Goal: Transaction & Acquisition: Obtain resource

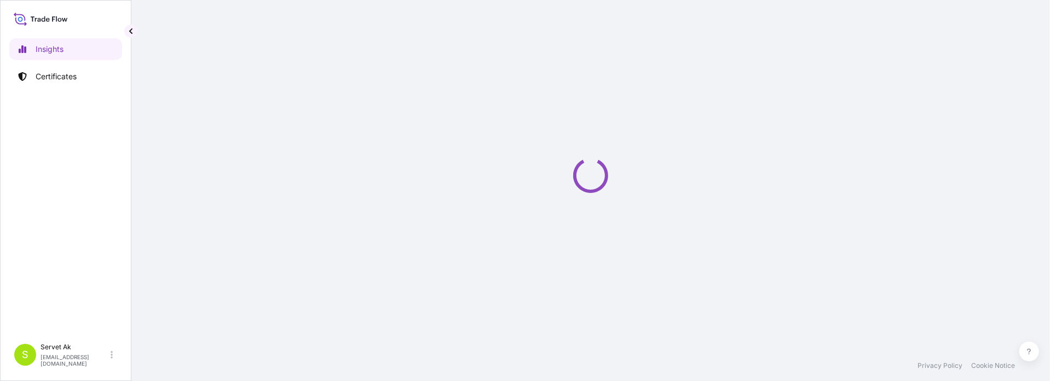
select select "2025"
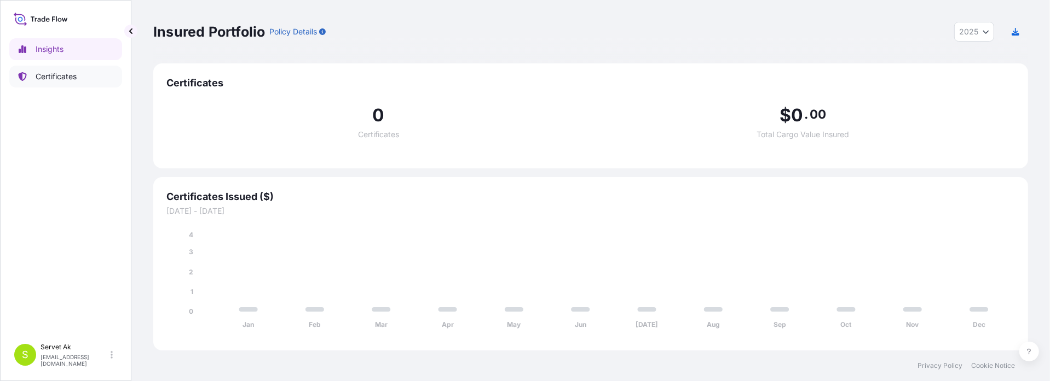
click at [48, 78] on p "Certificates" at bounding box center [56, 76] width 41 height 11
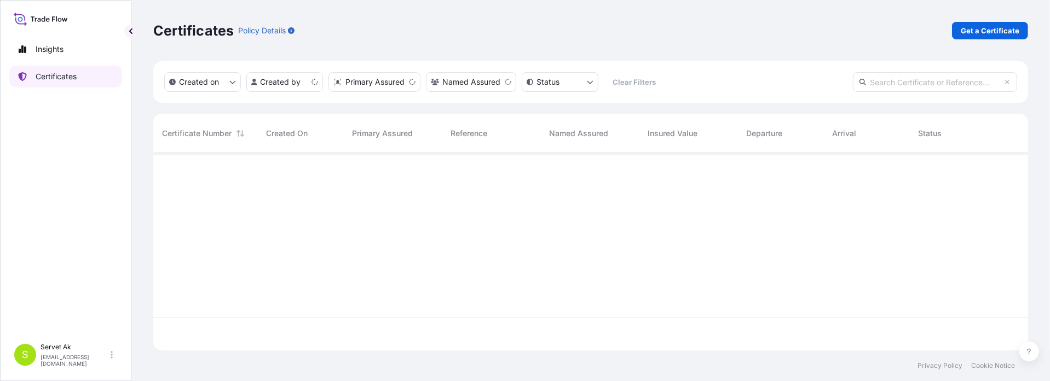
scroll to position [195, 866]
click at [976, 27] on p "Get a Certificate" at bounding box center [989, 30] width 59 height 11
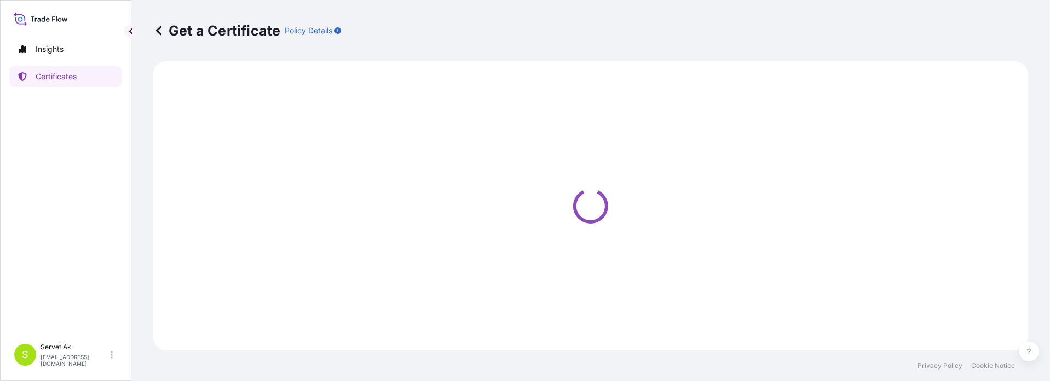
select select "Sea"
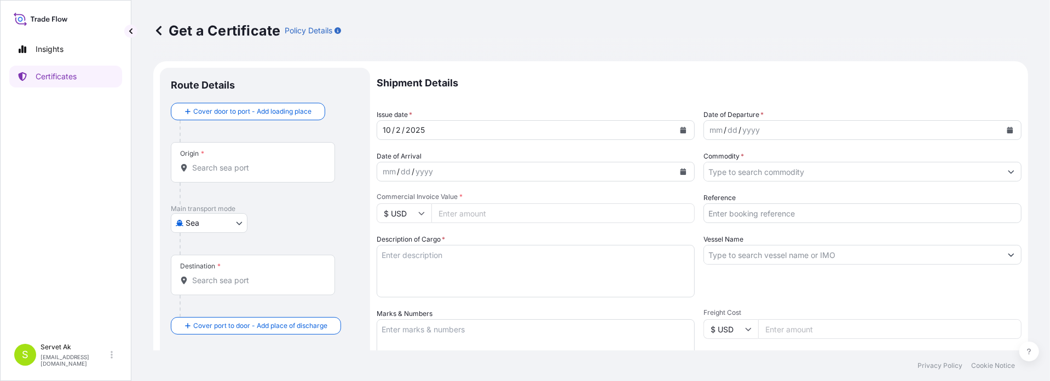
click at [861, 121] on div "mm / dd / yyyy" at bounding box center [852, 130] width 297 height 20
click at [1003, 125] on button "Calendar" at bounding box center [1010, 130] width 18 height 18
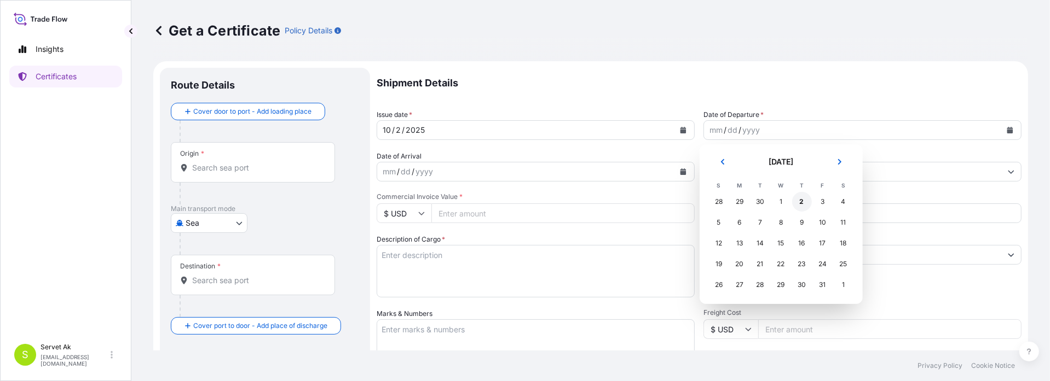
click at [796, 206] on div "2" at bounding box center [802, 202] width 20 height 20
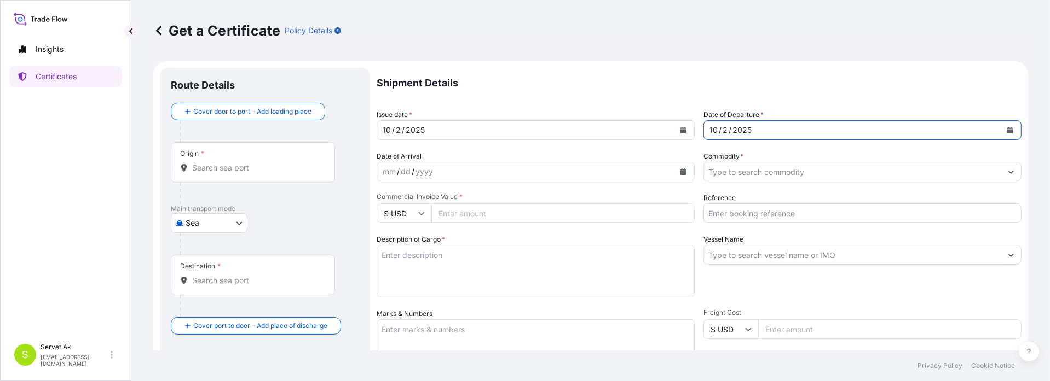
click at [1007, 131] on icon "Calendar" at bounding box center [1010, 130] width 6 height 7
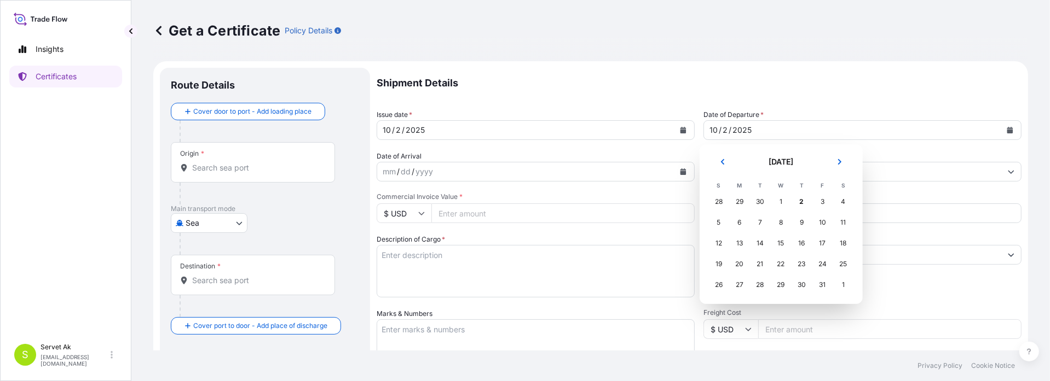
click at [718, 201] on div "28" at bounding box center [719, 202] width 20 height 20
click at [721, 199] on div "28" at bounding box center [719, 202] width 20 height 20
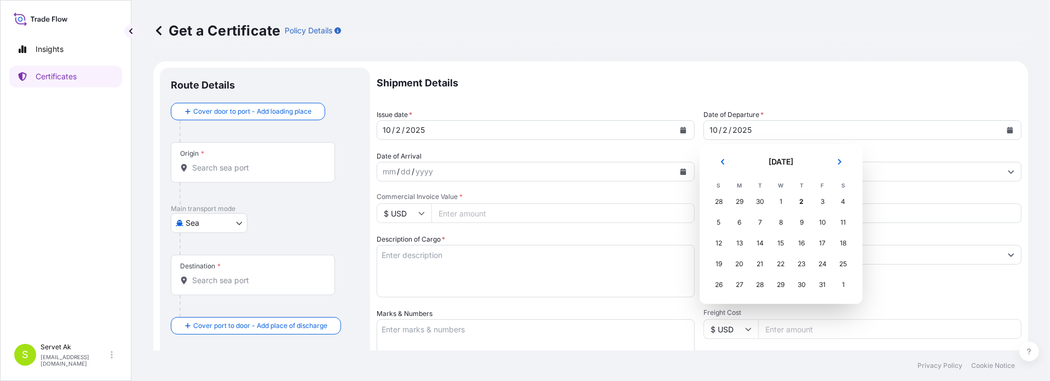
click at [721, 199] on div "28" at bounding box center [719, 202] width 20 height 20
click at [725, 163] on icon "Previous" at bounding box center [722, 162] width 7 height 7
click at [740, 262] on div "22" at bounding box center [740, 264] width 20 height 20
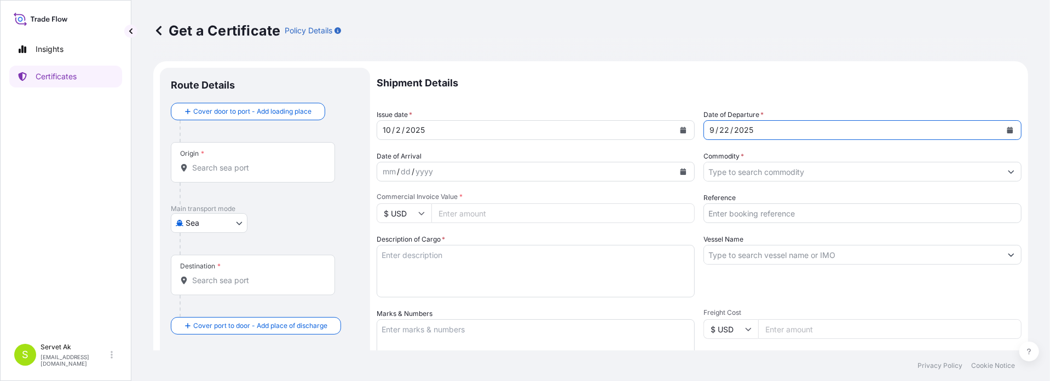
click at [473, 170] on div "mm / dd / yyyy" at bounding box center [525, 172] width 297 height 20
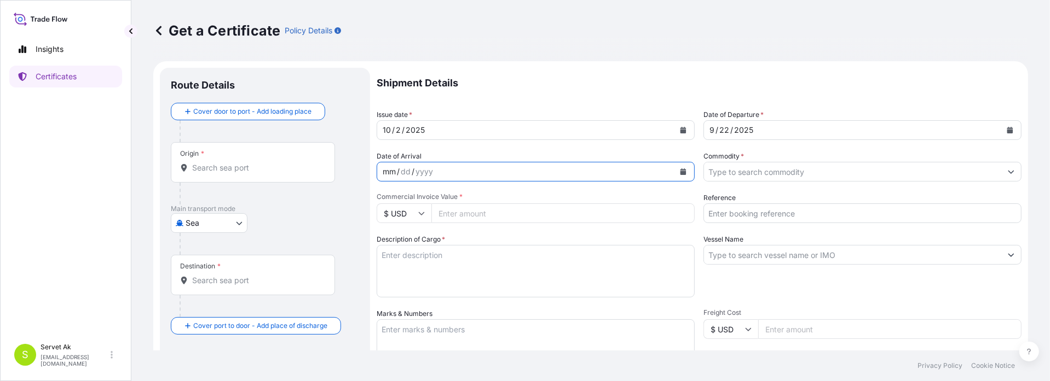
click at [680, 172] on icon "Calendar" at bounding box center [683, 172] width 6 height 7
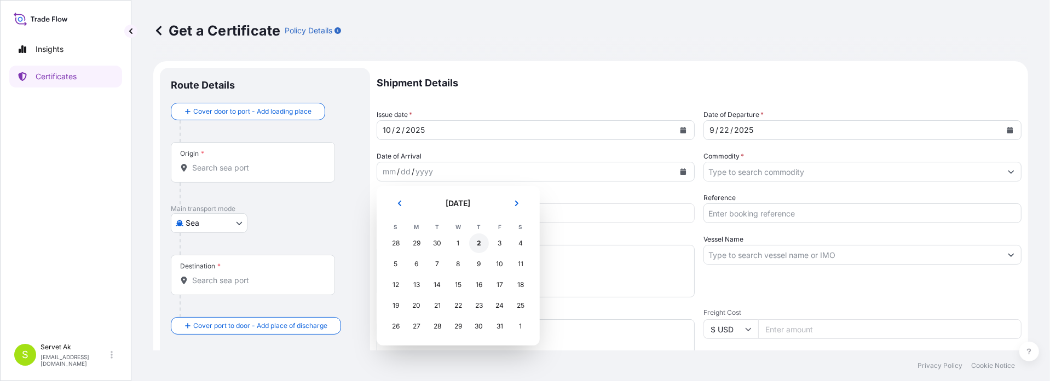
click at [477, 242] on div "2" at bounding box center [479, 244] width 20 height 20
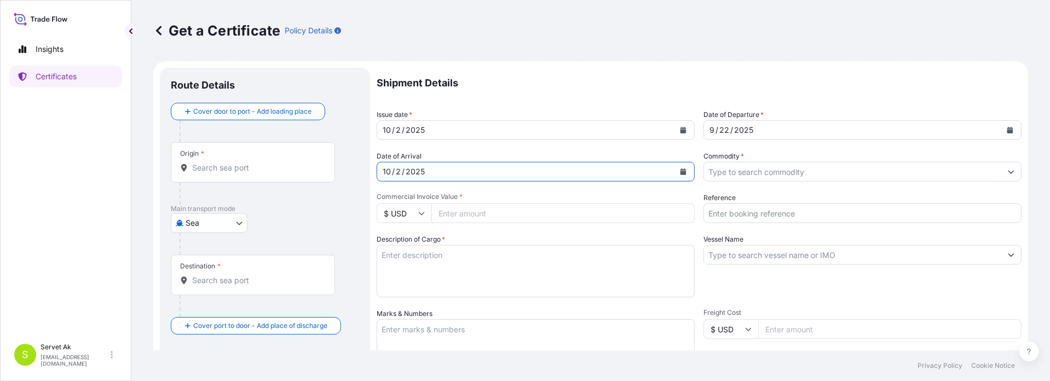
click at [800, 180] on input "Commodity *" at bounding box center [852, 172] width 297 height 20
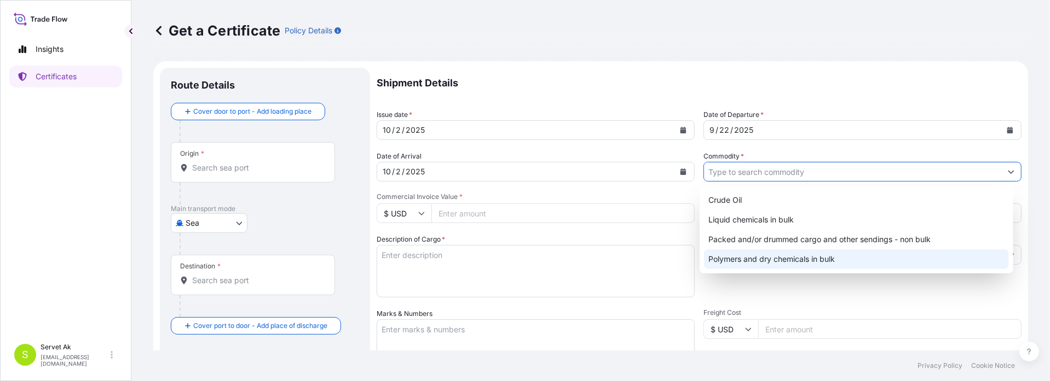
click at [785, 257] on div "Polymers and dry chemicals in bulk" at bounding box center [856, 260] width 305 height 20
type input "Polymers and dry chemicals in bulk"
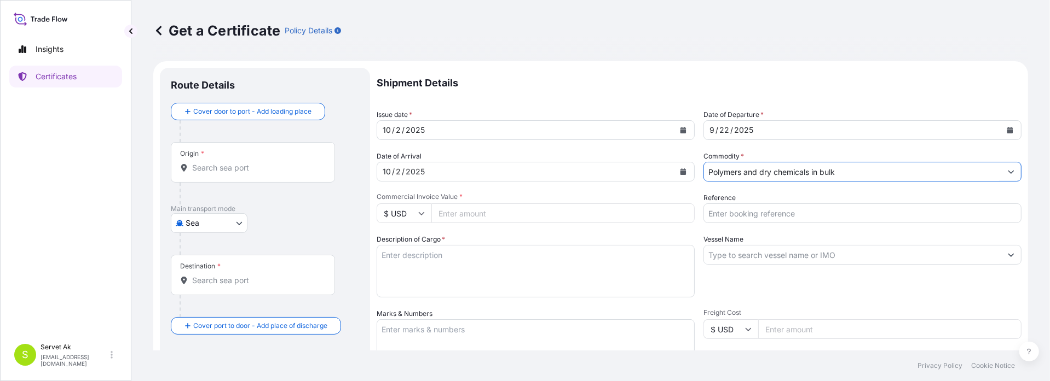
drag, startPoint x: 846, startPoint y: 175, endPoint x: 642, endPoint y: 170, distance: 204.2
click at [642, 170] on div "Shipment Details Issue date * [DATE] Date of Departure * [DATE] Date of Arrival…" at bounding box center [699, 329] width 645 height 522
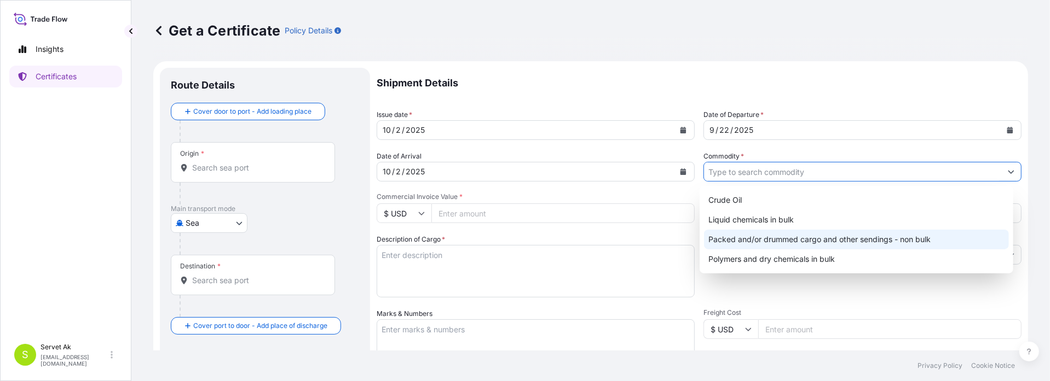
click at [808, 234] on div "Packed and/or drummed cargo and other sendings - non bulk" at bounding box center [856, 240] width 305 height 20
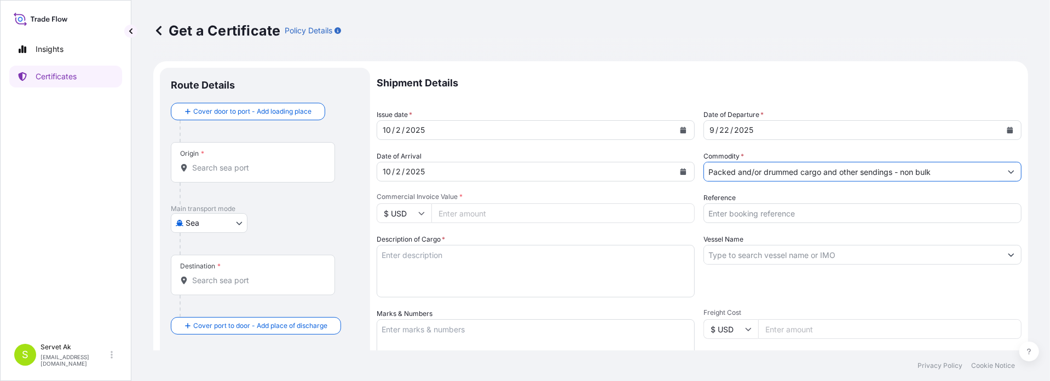
type input "Packed and/or drummed cargo and other sendings - non bulk"
click at [423, 209] on input "$ USD" at bounding box center [404, 214] width 55 height 20
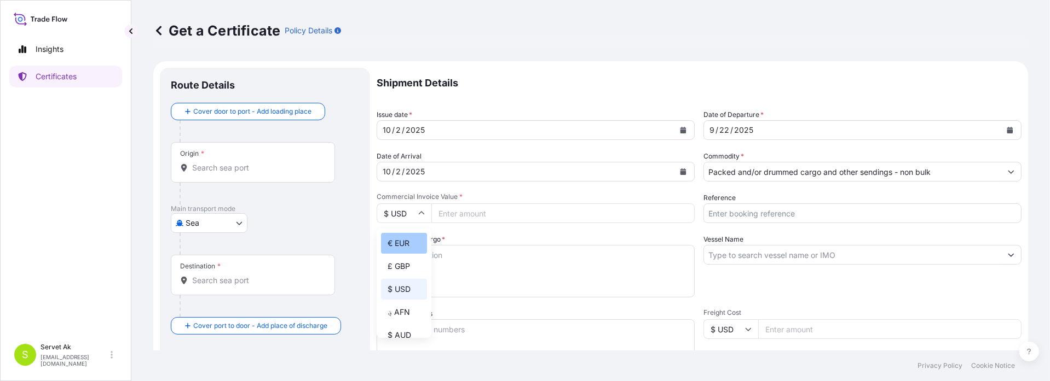
click at [404, 247] on div "€ EUR" at bounding box center [404, 243] width 46 height 21
type input "€ EUR"
click at [499, 207] on input "Commercial Invoice Value *" at bounding box center [562, 214] width 263 height 20
type input "5248.90"
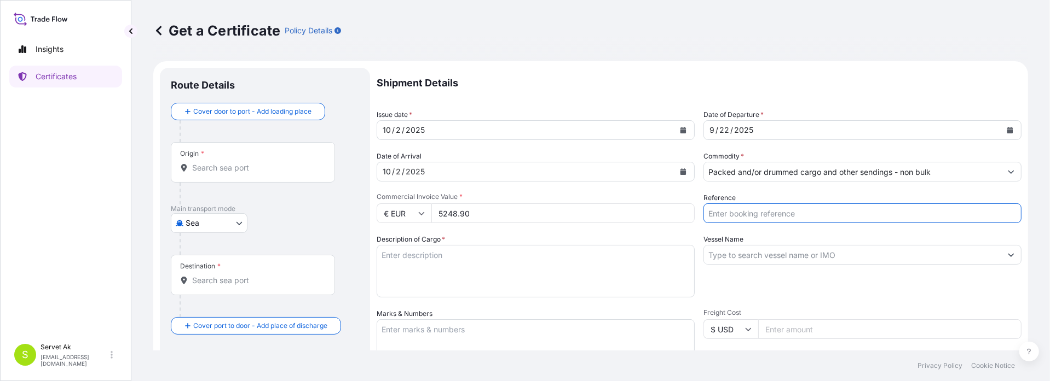
click at [769, 216] on input "Reference" at bounding box center [862, 214] width 318 height 20
paste input "4900884145"
type input "4900884145"
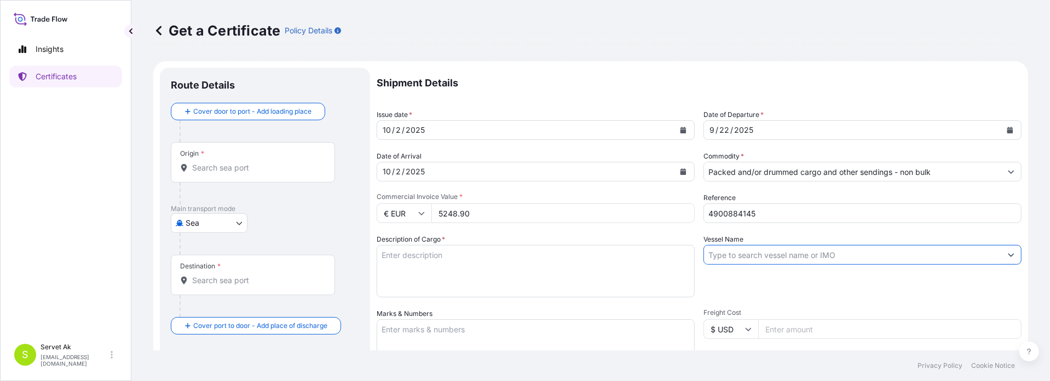
click at [721, 255] on input "Vessel Name" at bounding box center [852, 255] width 297 height 20
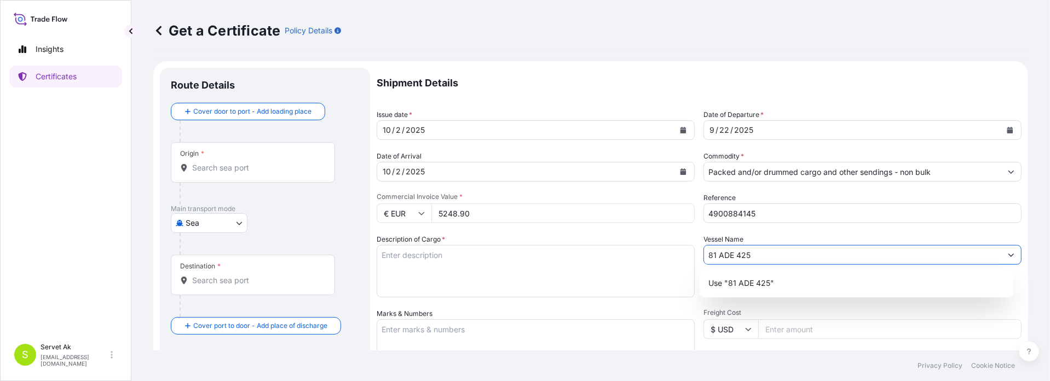
type input "81 ADE 425"
click at [512, 259] on textarea "Description of Cargo *" at bounding box center [536, 271] width 318 height 53
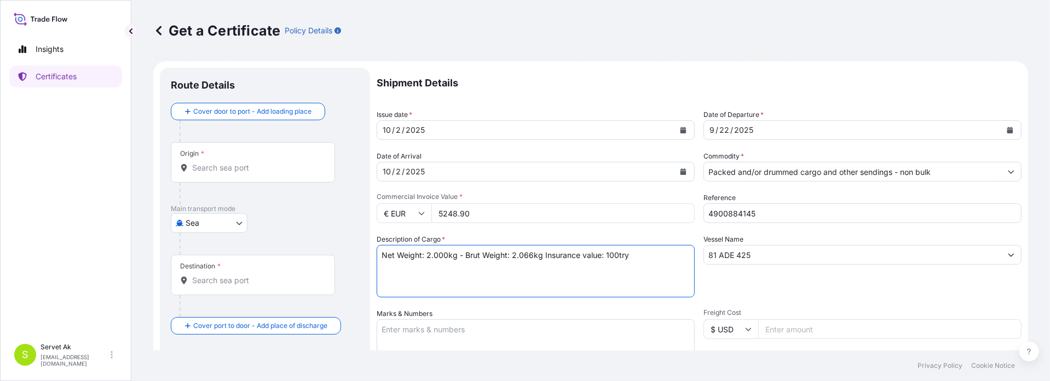
click at [381, 250] on textarea "Net Weight: 2.000kg - Brut Weight: 2.066kg Insurance value: 100try" at bounding box center [536, 271] width 318 height 53
drag, startPoint x: 632, startPoint y: 269, endPoint x: 248, endPoint y: 255, distance: 383.4
click at [248, 255] on form "Route Details Cover door to port - Add loading place Place of loading Road / In…" at bounding box center [590, 343] width 875 height 565
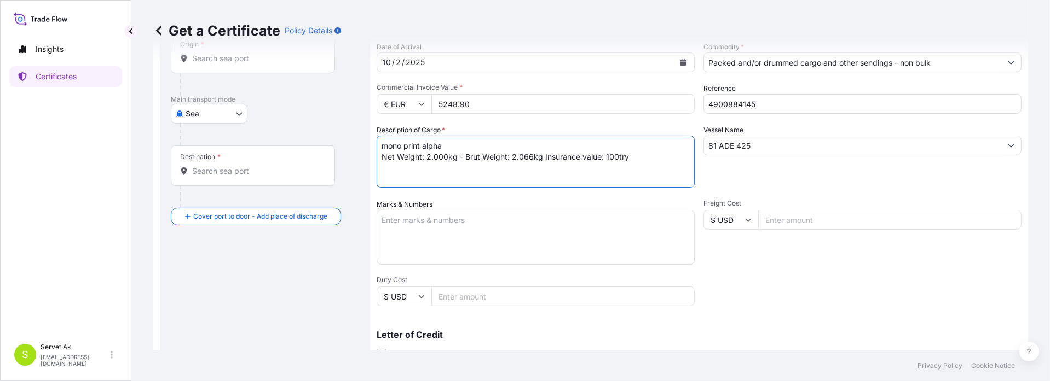
type textarea "mono print alpha Net Weight: 2.000kg - Brut Weight: 2.066kg Insurance value: 10…"
click at [425, 238] on textarea "Marks & Numbers" at bounding box center [536, 237] width 318 height 55
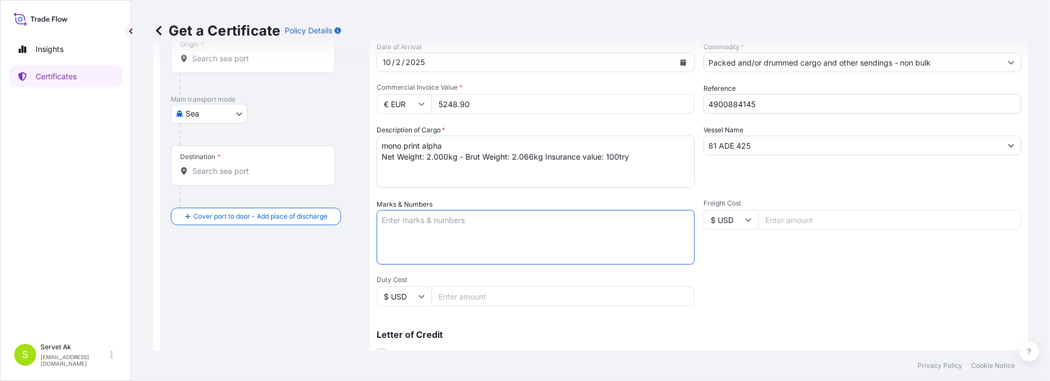
paste textarea "mono print alpha Net Weight: 2.000kg - Brut Weight: 2.066kg Insurance value: 10…"
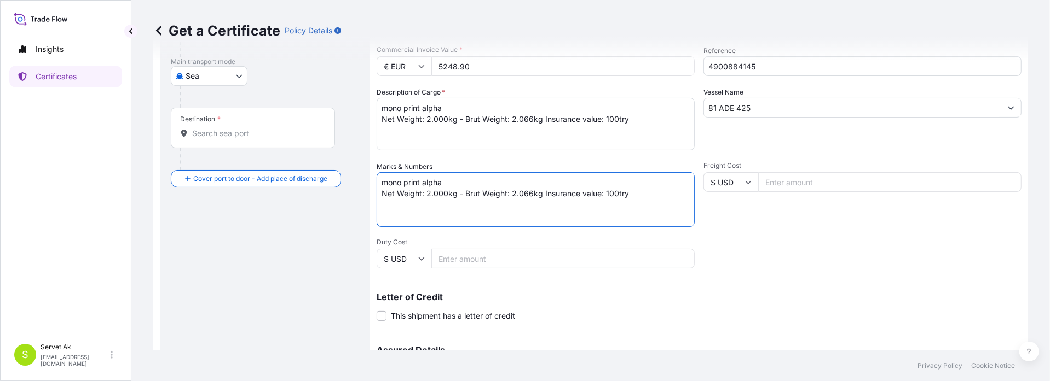
scroll to position [219, 0]
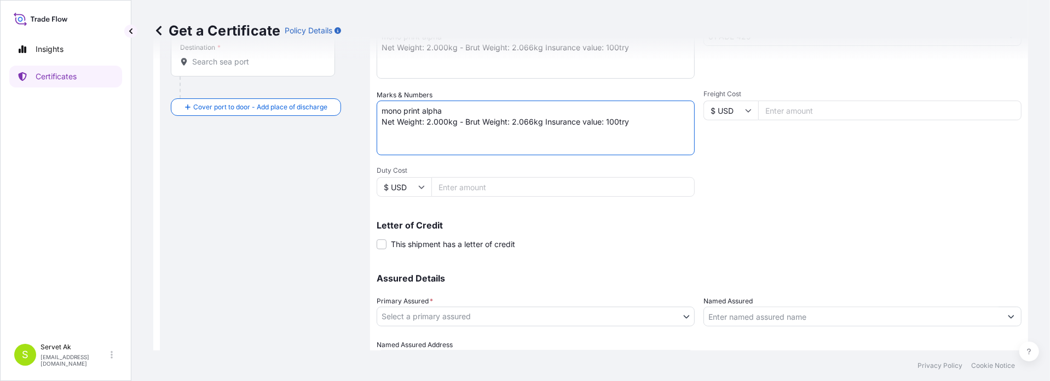
type textarea "mono print alpha Net Weight: 2.000kg - Brut Weight: 2.066kg Insurance value: 10…"
click at [738, 235] on div "Letter of Credit This shipment has a letter of credit Letter of credit * Letter…" at bounding box center [699, 235] width 645 height 29
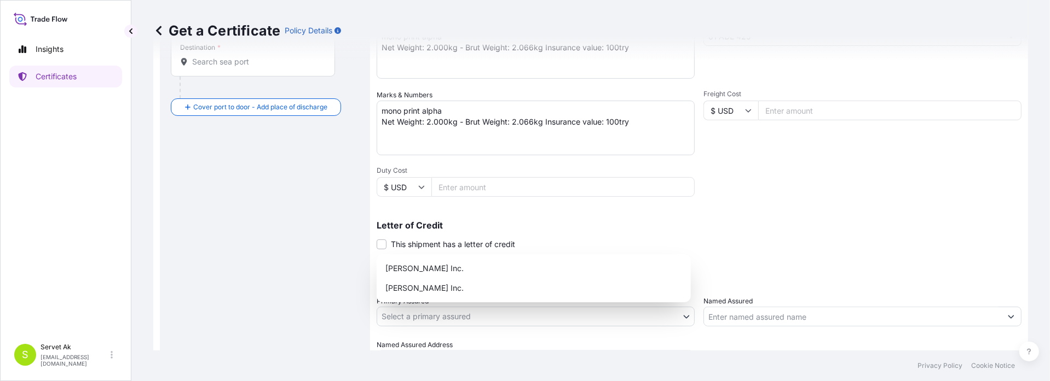
click at [524, 313] on body "Insights Certificates S Servet Ak [EMAIL_ADDRESS][DOMAIN_NAME] Get a Certificat…" at bounding box center [525, 190] width 1050 height 381
click at [498, 290] on div "[PERSON_NAME] Inc." at bounding box center [533, 289] width 305 height 20
select select "32057"
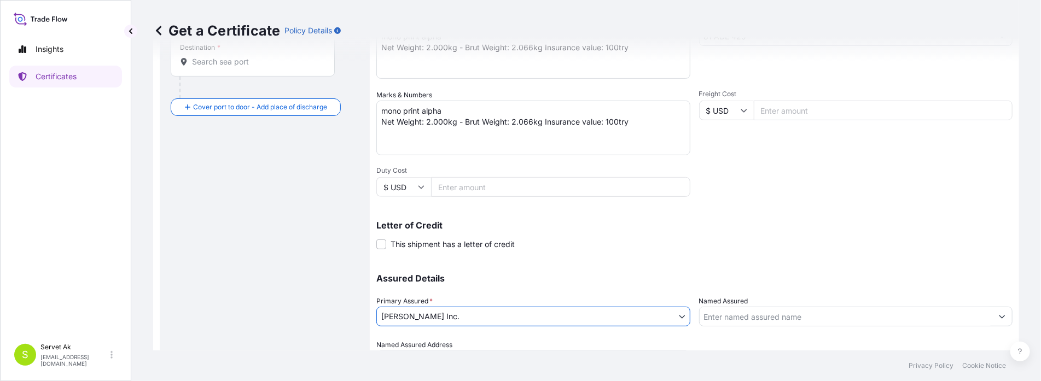
click at [777, 312] on input "Named Assured" at bounding box center [846, 317] width 293 height 20
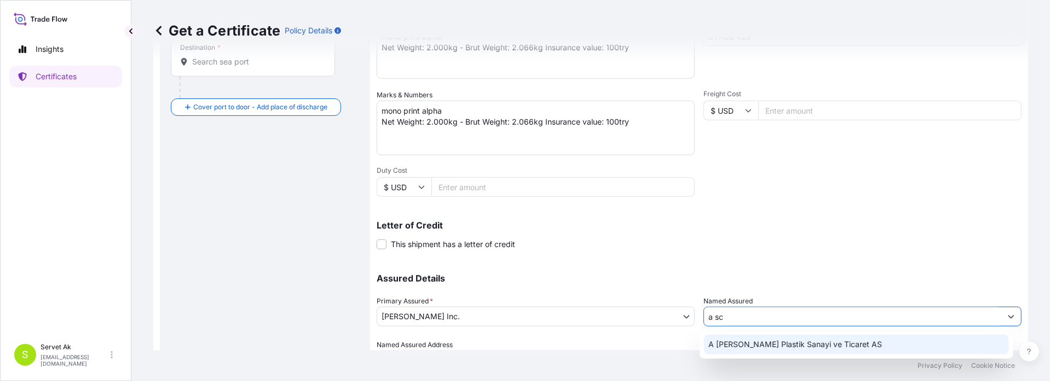
click at [767, 343] on span "A [PERSON_NAME] Plastik Sanayi ve Ticaret AS" at bounding box center [794, 344] width 173 height 11
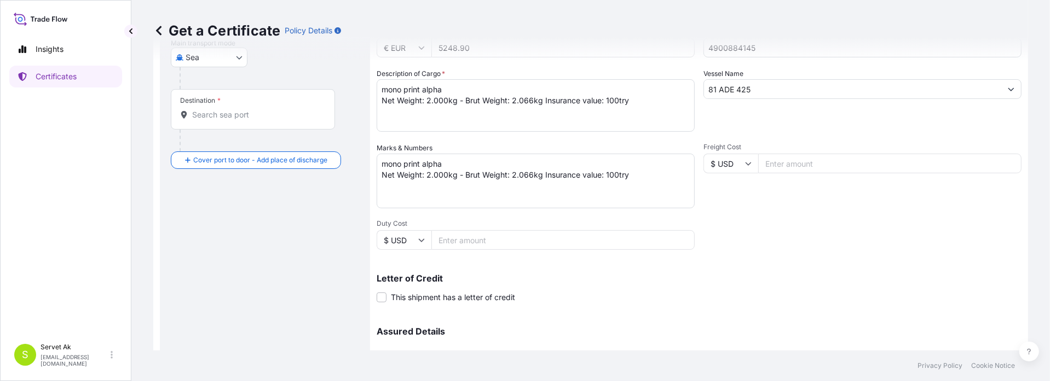
scroll to position [2, 0]
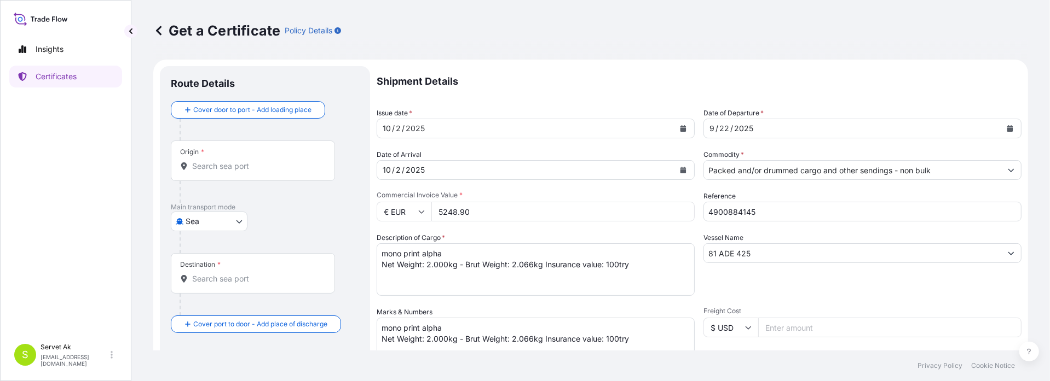
type input "A [PERSON_NAME] Plastik Sanayi ve Ticaret AS"
click at [235, 171] on div "Origin *" at bounding box center [253, 161] width 164 height 40
click at [235, 171] on input "Origin *" at bounding box center [256, 166] width 129 height 11
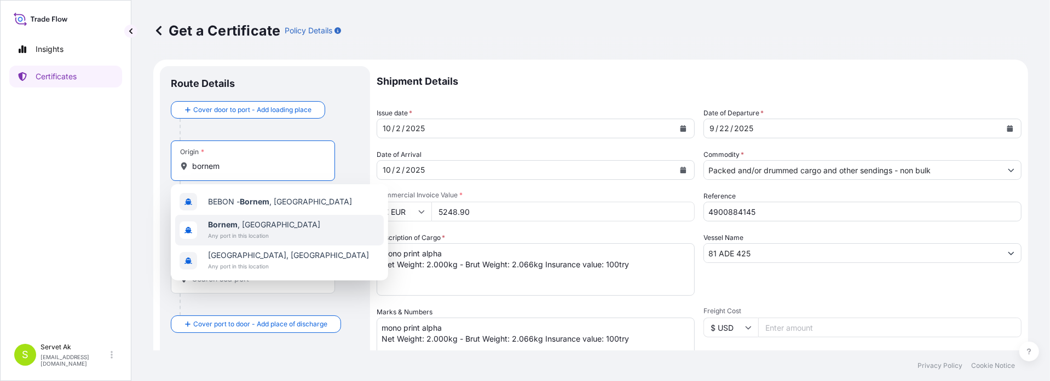
click at [261, 224] on span "Bornem , [GEOGRAPHIC_DATA]" at bounding box center [264, 224] width 112 height 11
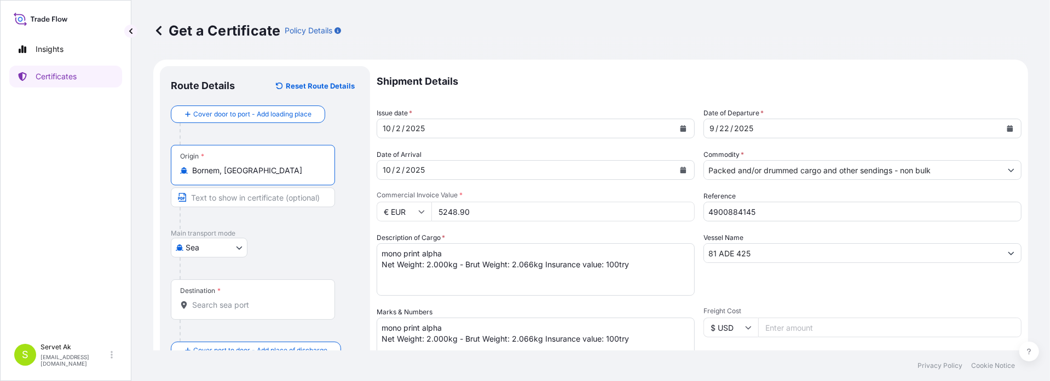
type input "Bornem, [GEOGRAPHIC_DATA]"
click at [216, 247] on body "5 options available. 0 options available. 10 options available. 1 option availa…" at bounding box center [525, 190] width 1050 height 381
click at [210, 292] on div "Road" at bounding box center [209, 295] width 68 height 20
select select "Road"
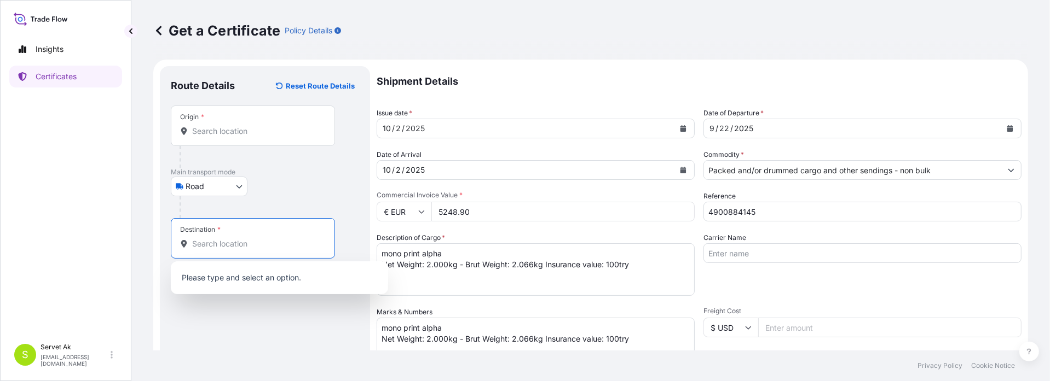
click at [226, 246] on input "Destination *" at bounding box center [256, 244] width 129 height 11
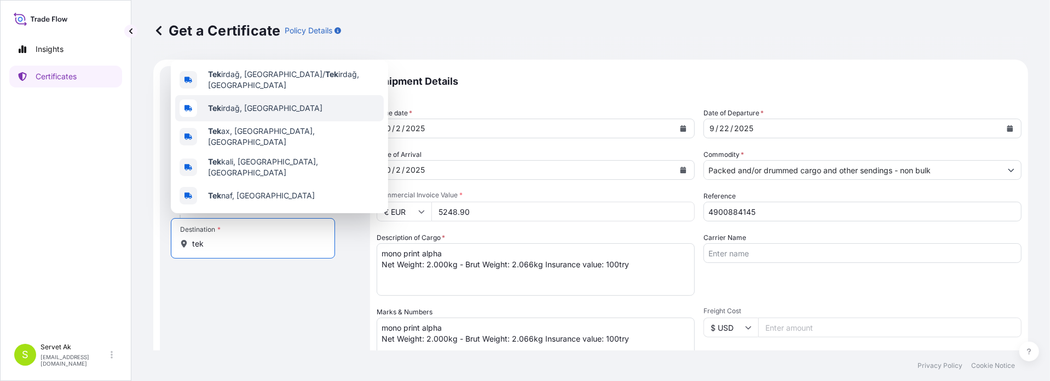
click at [244, 121] on div "Tek irdağ, [GEOGRAPHIC_DATA]" at bounding box center [279, 108] width 209 height 26
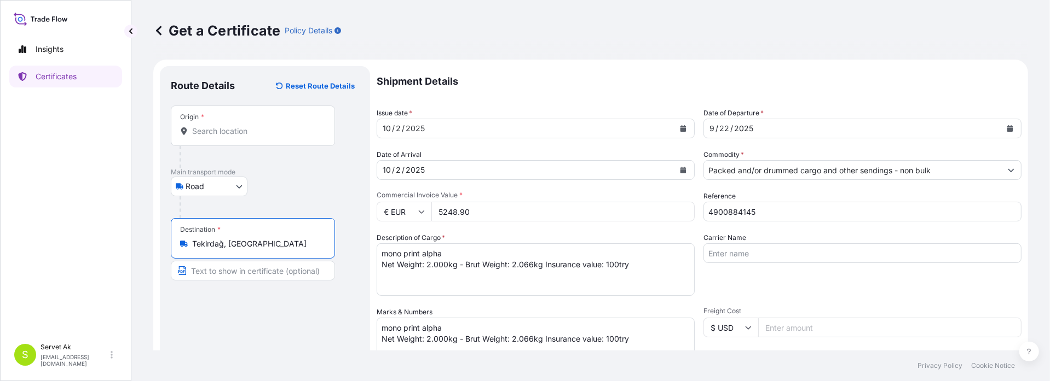
scroll to position [0, 0]
type input "Tekirdağ, [GEOGRAPHIC_DATA]"
click at [232, 143] on div "Origin *" at bounding box center [253, 127] width 164 height 40
click at [232, 138] on input "Origin *" at bounding box center [256, 133] width 129 height 11
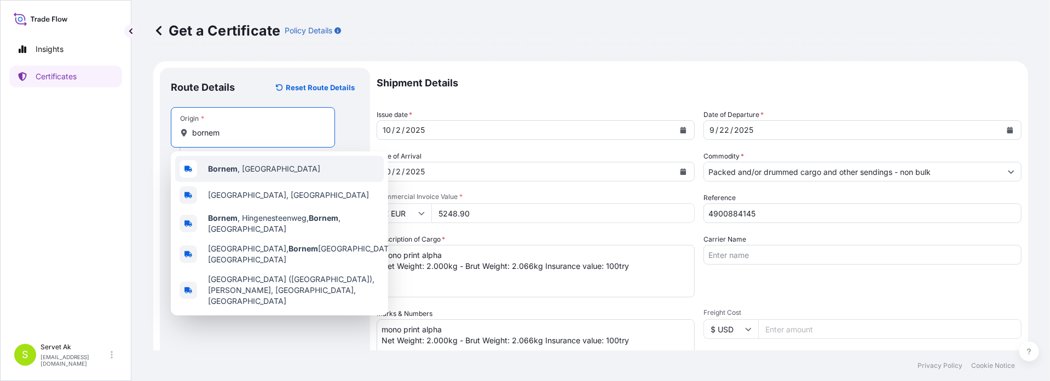
click at [242, 169] on span "Bornem , [GEOGRAPHIC_DATA]" at bounding box center [264, 169] width 112 height 11
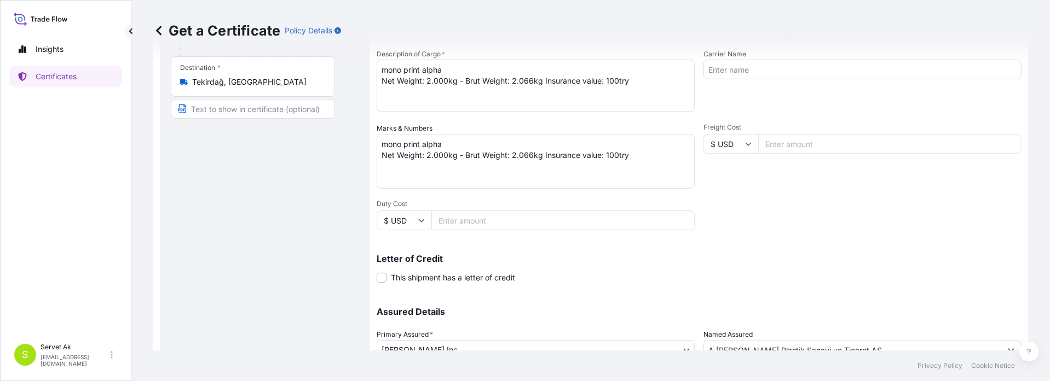
scroll to position [274, 0]
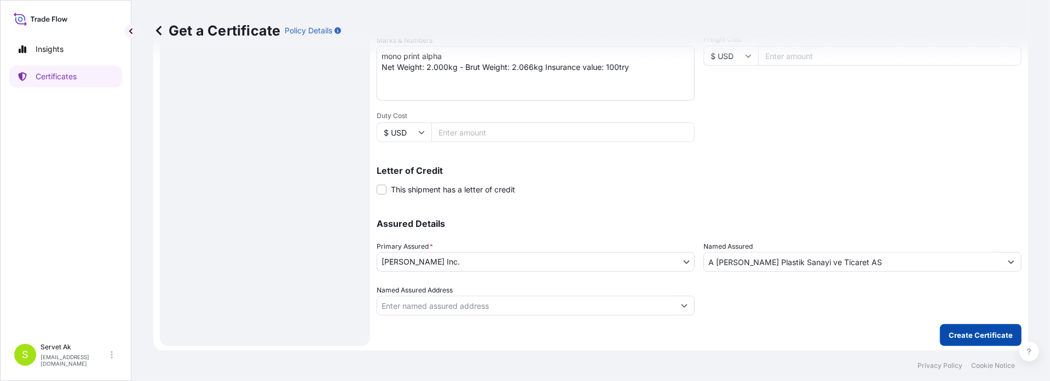
type input "Bornem, [GEOGRAPHIC_DATA]"
click at [945, 329] on button "Create Certificate" at bounding box center [981, 336] width 82 height 22
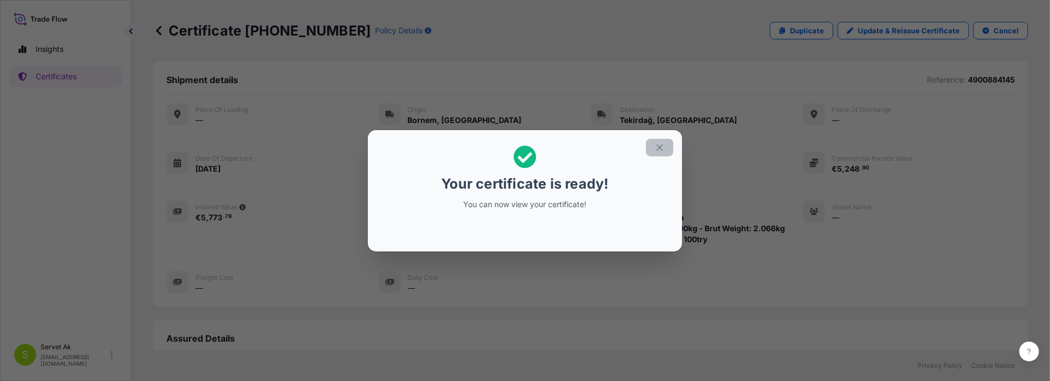
click at [656, 149] on icon "button" at bounding box center [660, 148] width 10 height 10
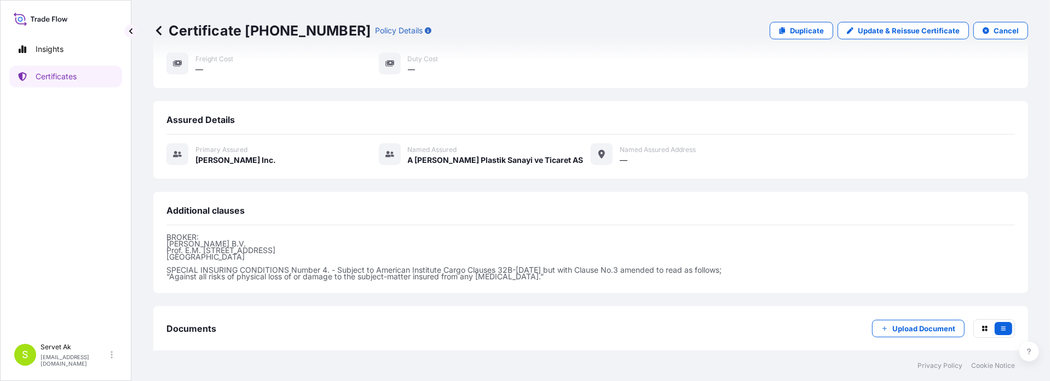
scroll to position [274, 0]
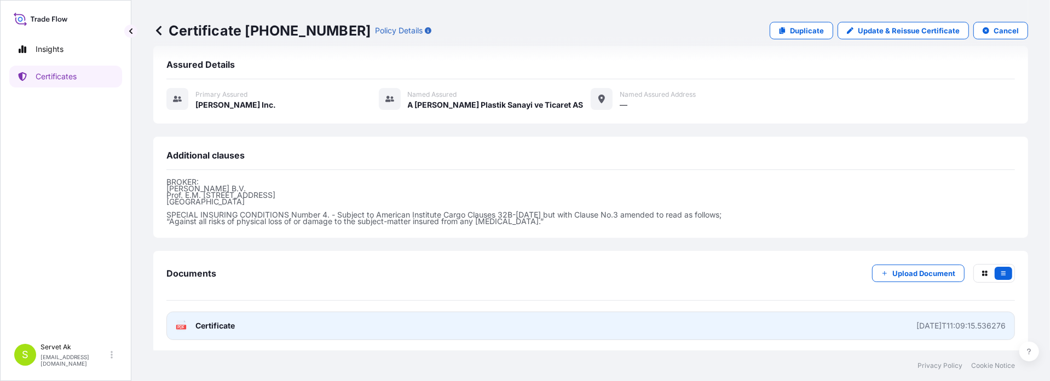
click at [228, 317] on link "PDF Certificate [DATE]T11:09:15.536276" at bounding box center [590, 326] width 848 height 28
